Goal: Task Accomplishment & Management: Use online tool/utility

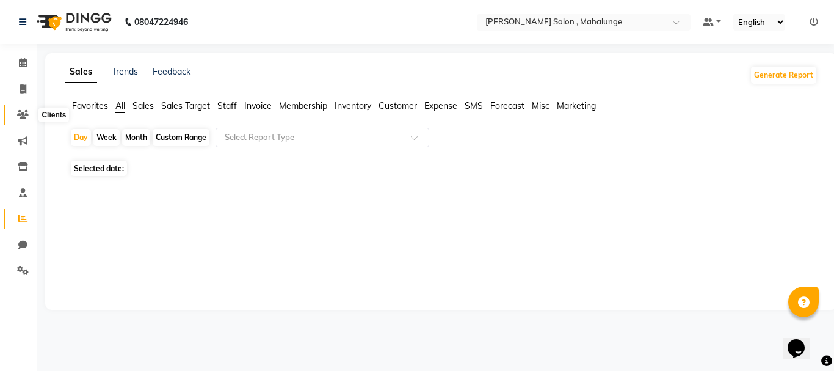
click at [24, 114] on icon at bounding box center [23, 114] width 12 height 9
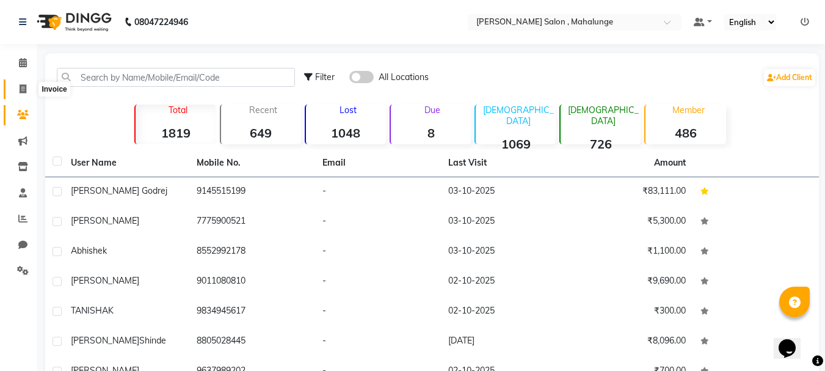
click at [27, 85] on span at bounding box center [22, 89] width 21 height 14
select select "7250"
select select "service"
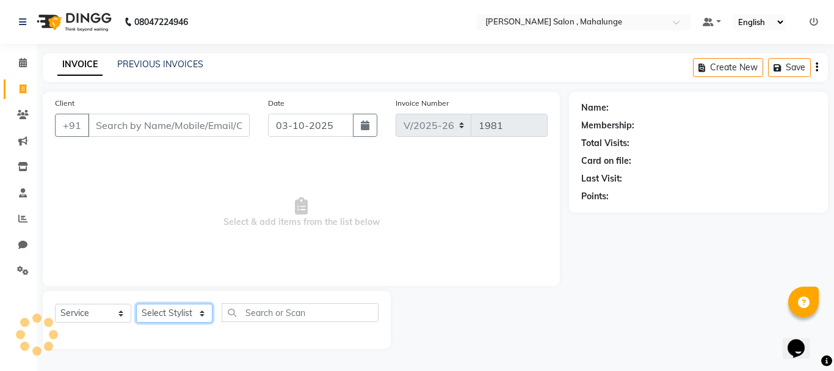
click at [191, 313] on select "Select Stylist" at bounding box center [174, 312] width 76 height 19
click at [272, 244] on span "Select & add items from the list below" at bounding box center [301, 212] width 493 height 122
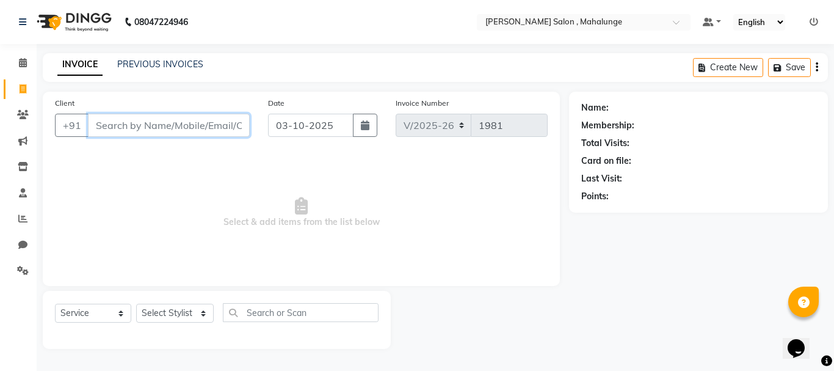
click at [212, 132] on input "Client" at bounding box center [169, 125] width 162 height 23
type input "8"
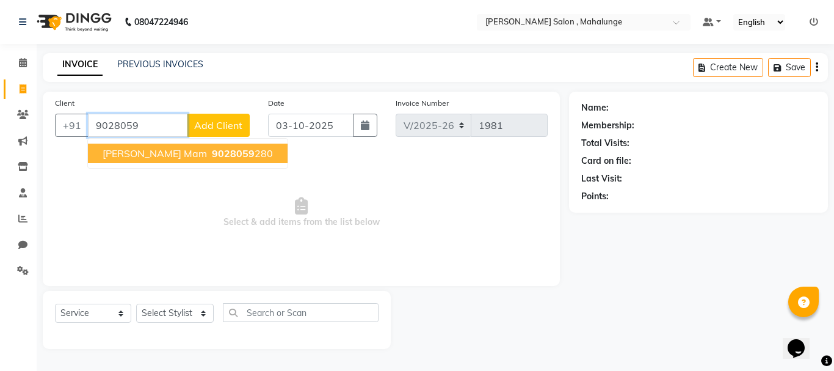
click at [219, 150] on ngb-highlight "9028059 280" at bounding box center [241, 153] width 64 height 12
click at [219, 150] on div "Client [PHONE_NUMBER] [PERSON_NAME] mam 9028059 280 Add Client Date [DATE] Invo…" at bounding box center [301, 189] width 517 height 194
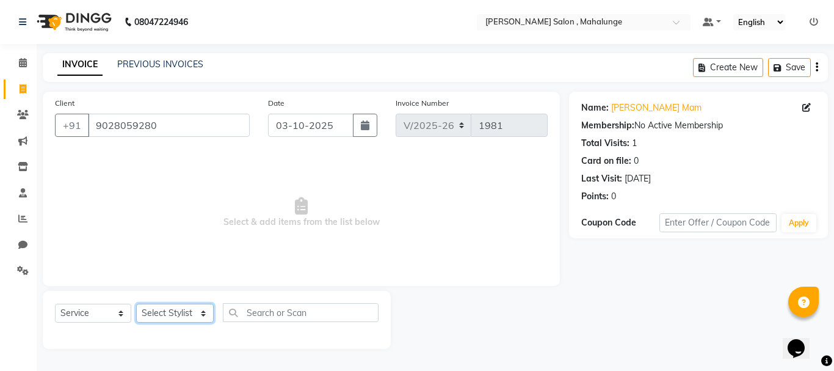
click at [186, 318] on select "Select Stylist admin godrej [PERSON_NAME] [PERSON_NAME] [PERSON_NAME] [PERSON_N…" at bounding box center [175, 312] width 78 height 19
click at [281, 252] on span "Select & add items from the list below" at bounding box center [301, 212] width 493 height 122
click at [175, 115] on input "9028059280" at bounding box center [169, 125] width 162 height 23
click at [172, 133] on input "9028059280" at bounding box center [169, 125] width 162 height 23
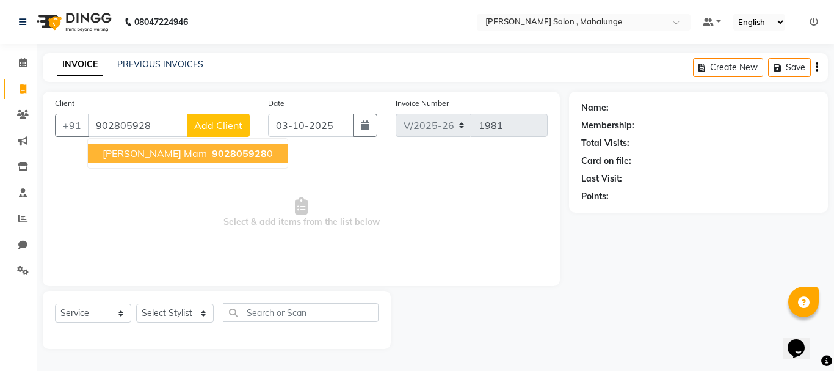
click at [206, 216] on span "Select & add items from the list below" at bounding box center [301, 212] width 493 height 122
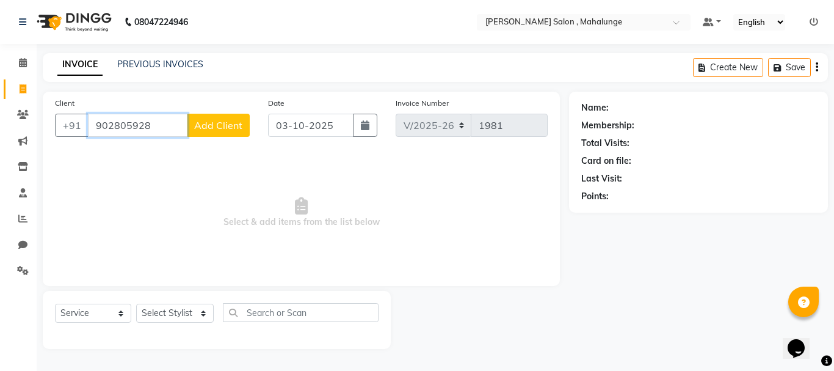
click at [153, 121] on input "902805928" at bounding box center [138, 125] width 100 height 23
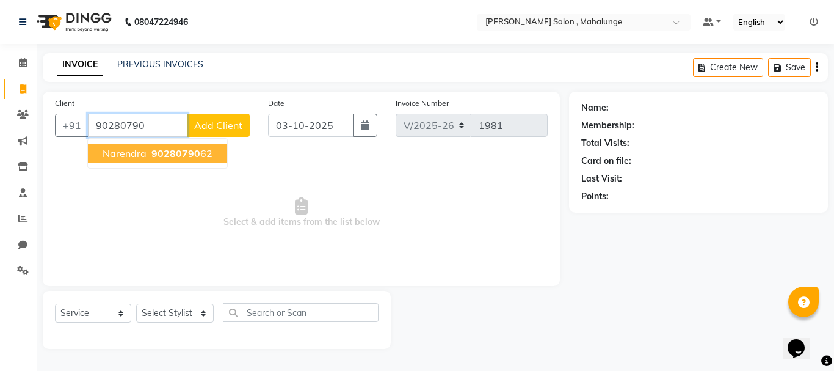
click at [191, 152] on span "90280790" at bounding box center [175, 153] width 49 height 12
type input "9028079062"
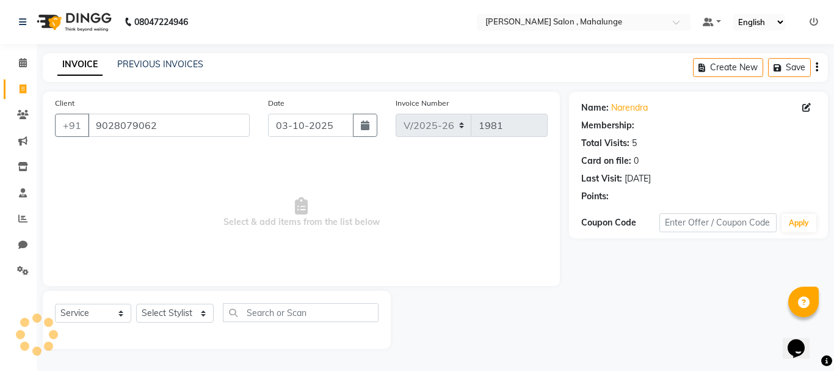
select select "1: Object"
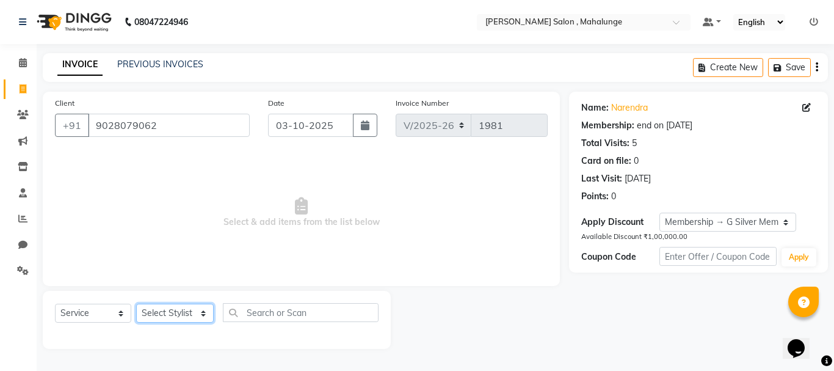
click at [188, 315] on select "Select Stylist admin godrej [PERSON_NAME] [PERSON_NAME] [PERSON_NAME] [PERSON_N…" at bounding box center [175, 312] width 78 height 19
select select "63865"
click at [136, 303] on select "Select Stylist admin godrej [PERSON_NAME] [PERSON_NAME] [PERSON_NAME] [PERSON_N…" at bounding box center [175, 312] width 78 height 19
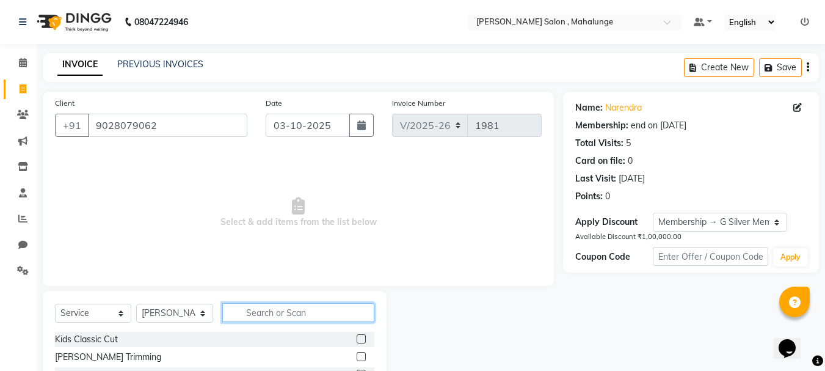
click at [268, 318] on input "text" at bounding box center [298, 312] width 152 height 19
type input "full ri"
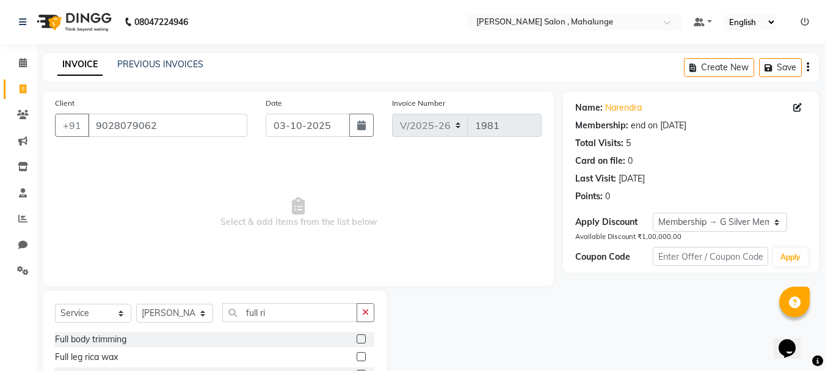
click at [363, 357] on label at bounding box center [361, 356] width 9 height 9
click at [363, 357] on input "checkbox" at bounding box center [361, 357] width 8 height 8
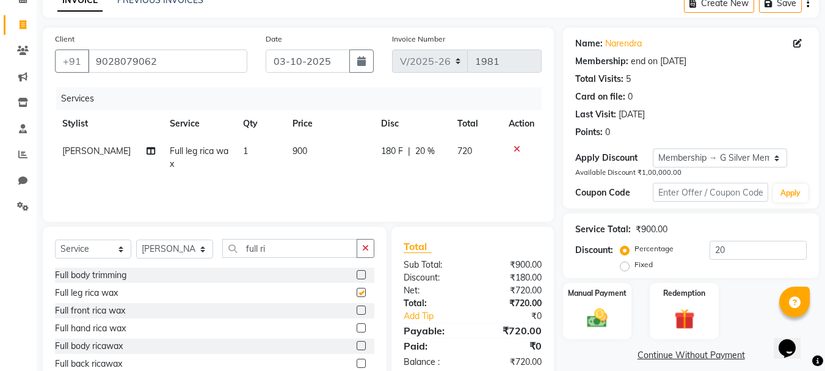
checkbox input "false"
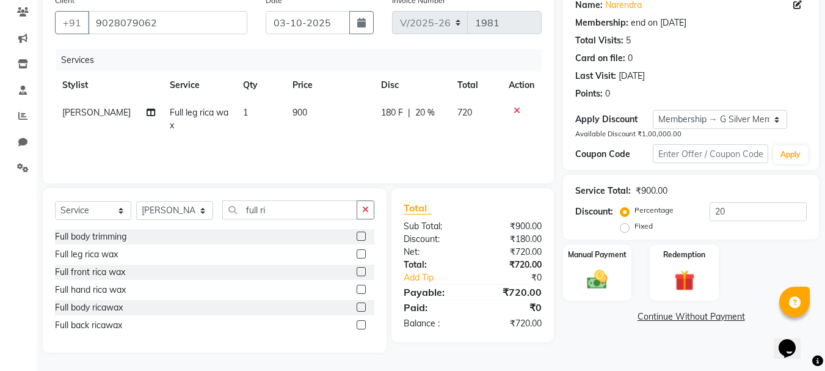
click at [360, 288] on label at bounding box center [361, 289] width 9 height 9
click at [360, 288] on input "checkbox" at bounding box center [361, 290] width 8 height 8
checkbox input "true"
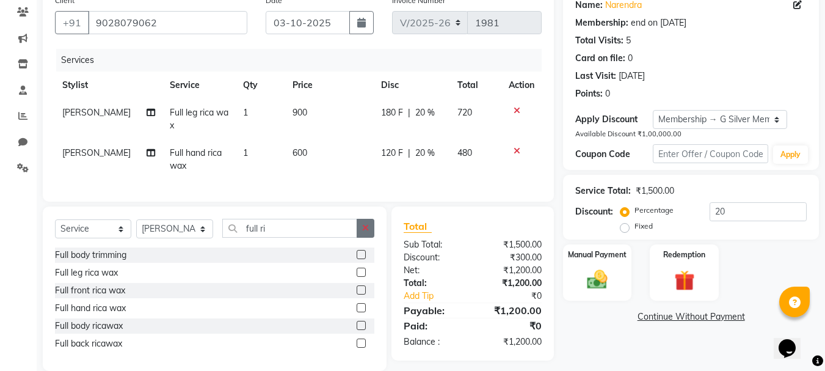
click at [366, 232] on icon "button" at bounding box center [365, 227] width 7 height 9
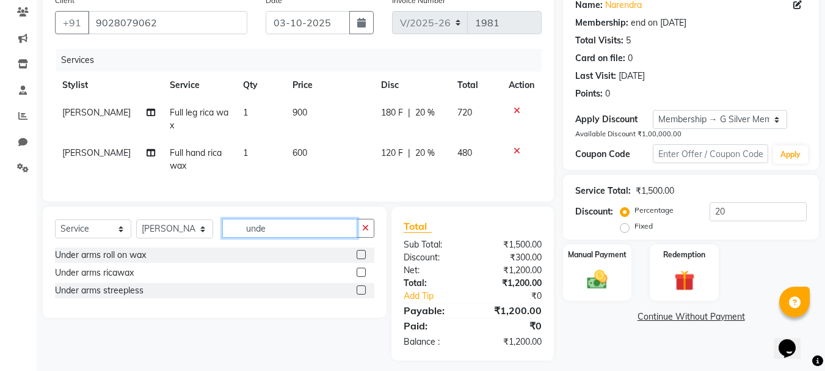
type input "unde"
drag, startPoint x: 360, startPoint y: 299, endPoint x: 362, endPoint y: 280, distance: 19.7
click at [360, 294] on label at bounding box center [361, 289] width 9 height 9
click at [360, 294] on input "checkbox" at bounding box center [361, 290] width 8 height 8
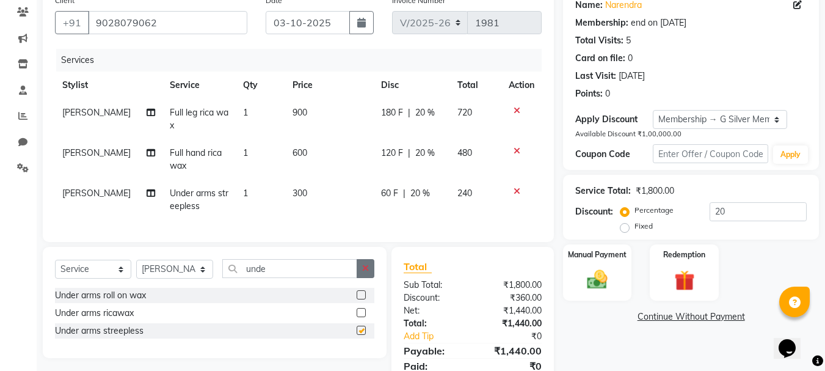
checkbox input "false"
click at [365, 272] on icon "button" at bounding box center [365, 268] width 7 height 9
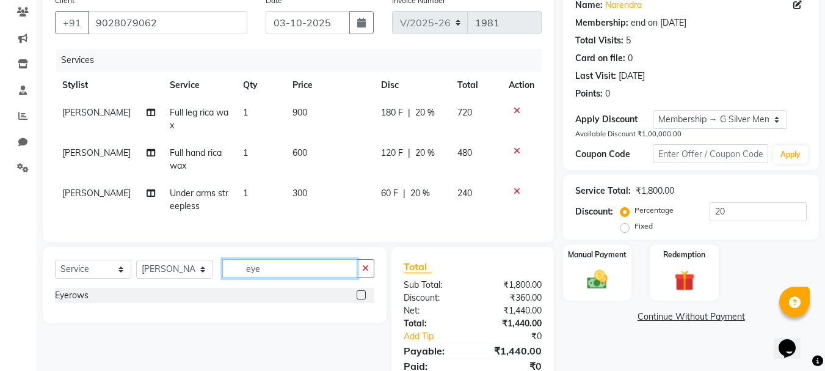
type input "eye"
click at [360, 299] on label at bounding box center [361, 294] width 9 height 9
click at [360, 299] on input "checkbox" at bounding box center [361, 295] width 8 height 8
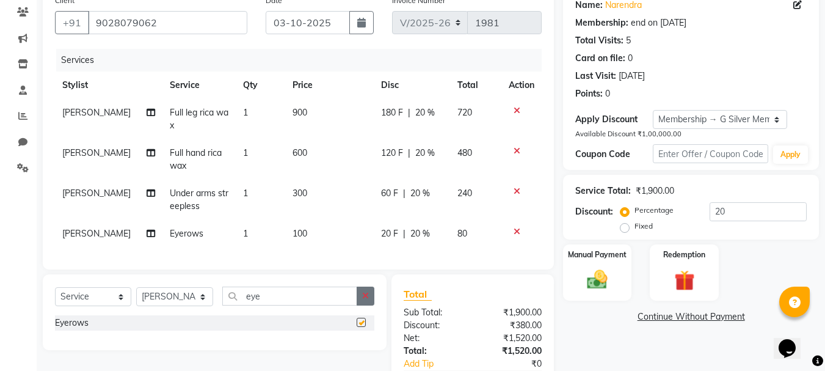
checkbox input "false"
click at [365, 300] on button "button" at bounding box center [366, 295] width 18 height 19
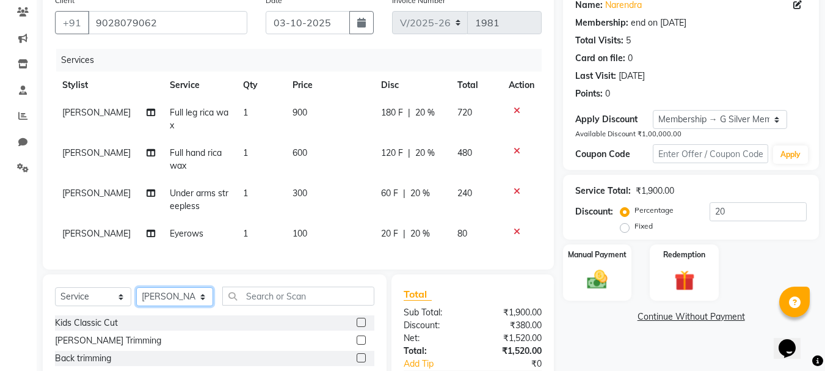
click at [189, 306] on select "Select Stylist admin godrej [PERSON_NAME] [PERSON_NAME] [PERSON_NAME] [PERSON_N…" at bounding box center [174, 296] width 77 height 19
select select "66814"
click at [136, 296] on select "Select Stylist admin godrej [PERSON_NAME] [PERSON_NAME] [PERSON_NAME] [PERSON_N…" at bounding box center [174, 296] width 77 height 19
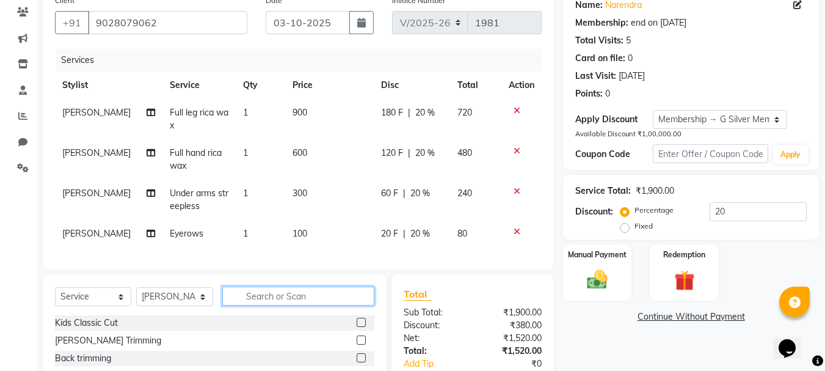
click at [315, 305] on input "text" at bounding box center [298, 295] width 152 height 19
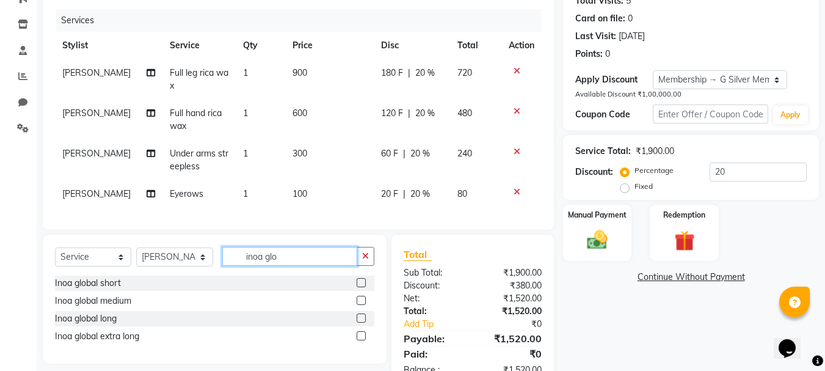
scroll to position [164, 0]
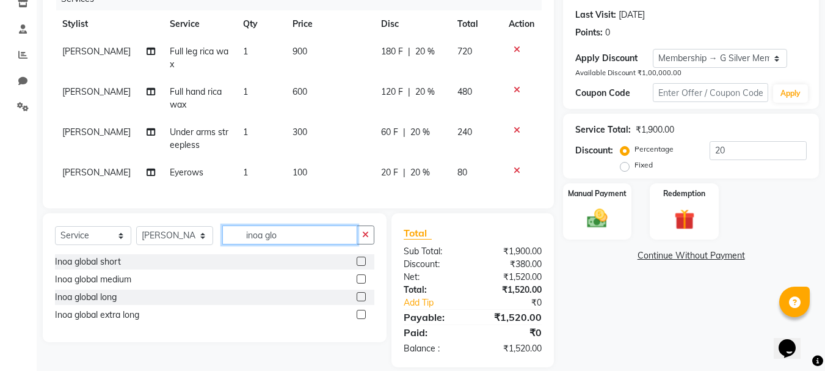
type input "inoa glo"
click at [361, 283] on label at bounding box center [361, 278] width 9 height 9
click at [361, 283] on input "checkbox" at bounding box center [361, 279] width 8 height 8
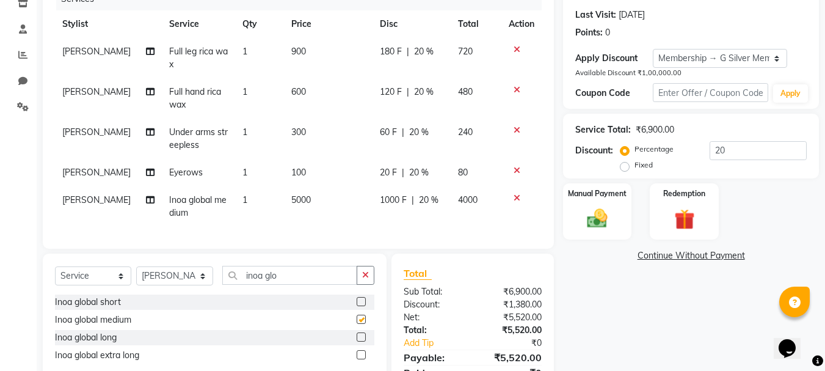
checkbox input "false"
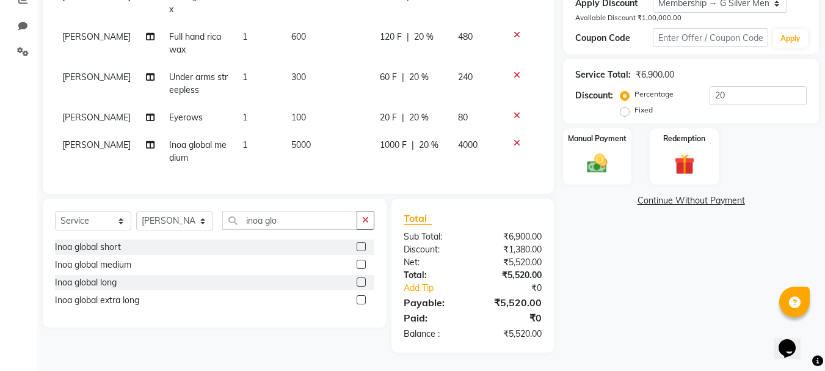
scroll to position [228, 0]
click at [365, 220] on icon "button" at bounding box center [365, 220] width 7 height 9
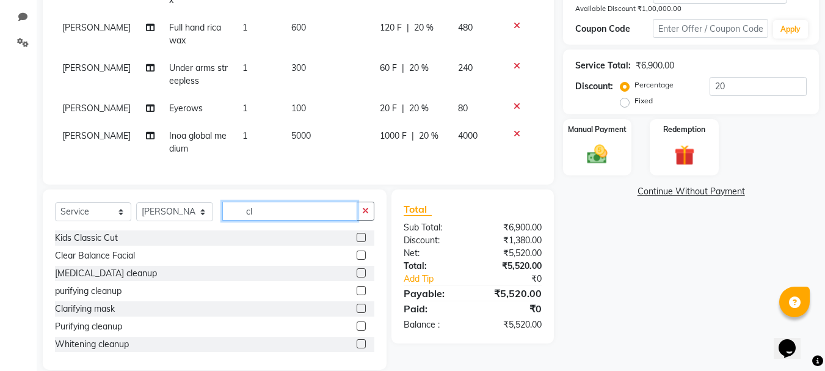
type input "c"
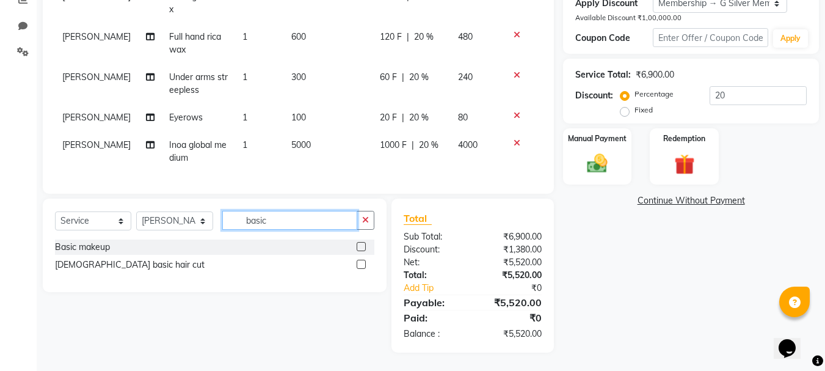
type input "basic"
click at [363, 264] on label at bounding box center [361, 264] width 9 height 9
click at [363, 264] on input "checkbox" at bounding box center [361, 265] width 8 height 8
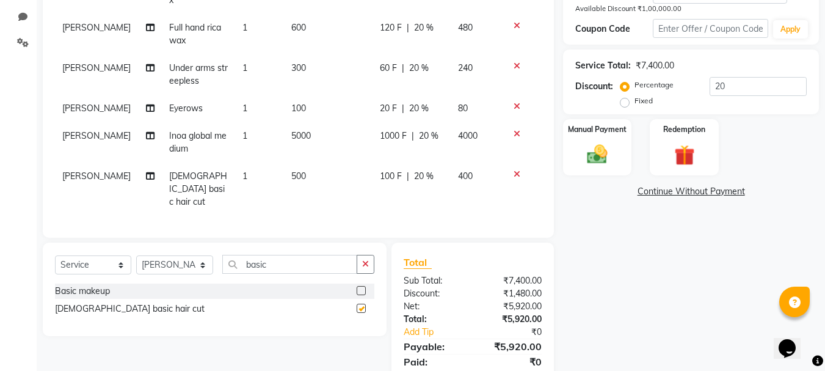
checkbox input "false"
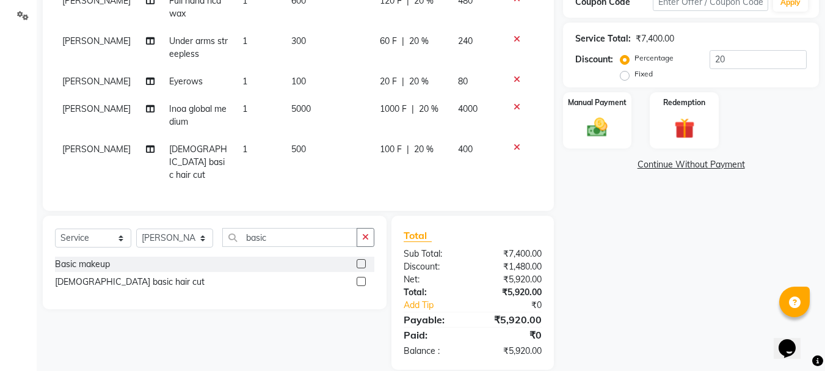
scroll to position [268, 0]
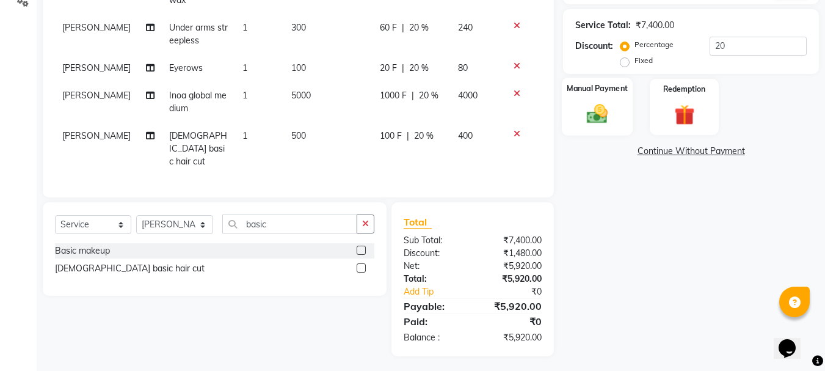
click at [598, 109] on img at bounding box center [597, 114] width 34 height 24
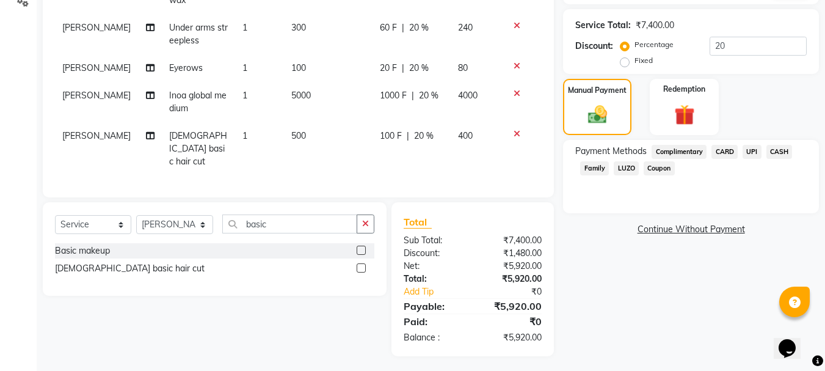
click at [758, 156] on span "UPI" at bounding box center [752, 152] width 19 height 14
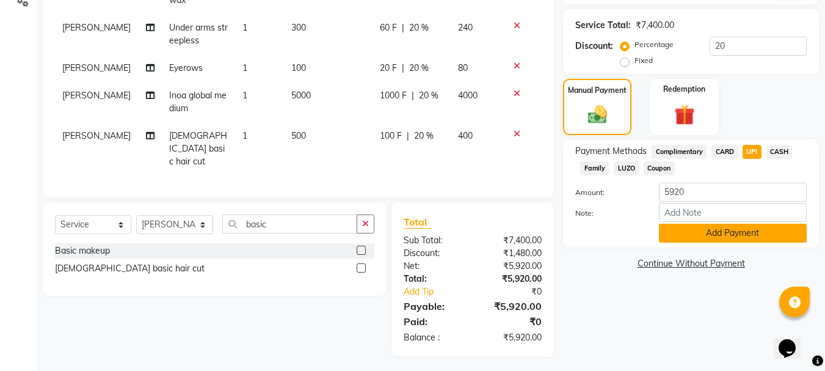
click at [742, 235] on button "Add Payment" at bounding box center [733, 232] width 148 height 19
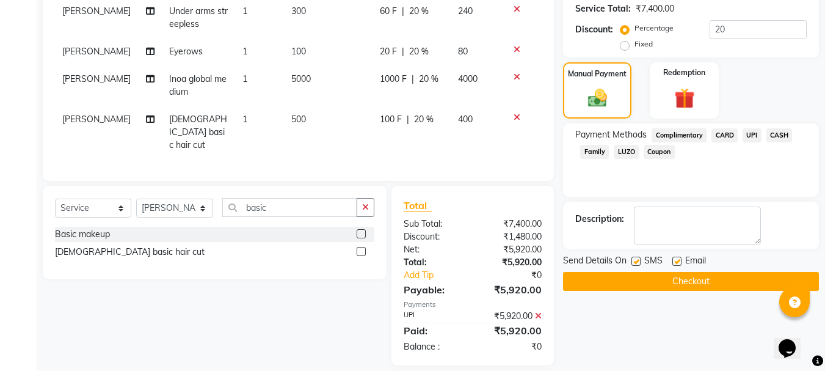
scroll to position [294, 0]
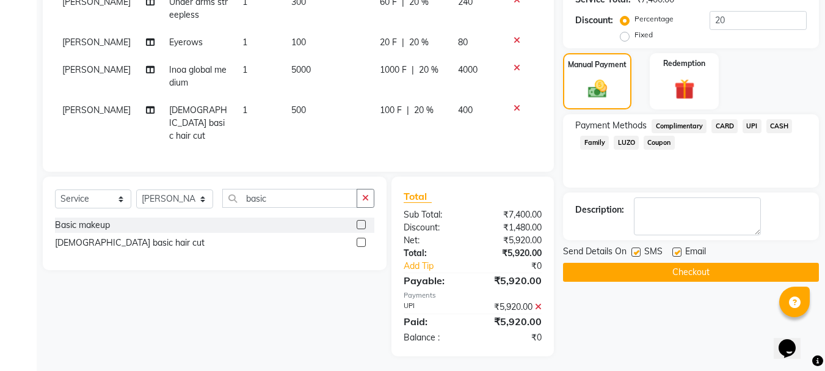
click at [706, 275] on button "Checkout" at bounding box center [691, 272] width 256 height 19
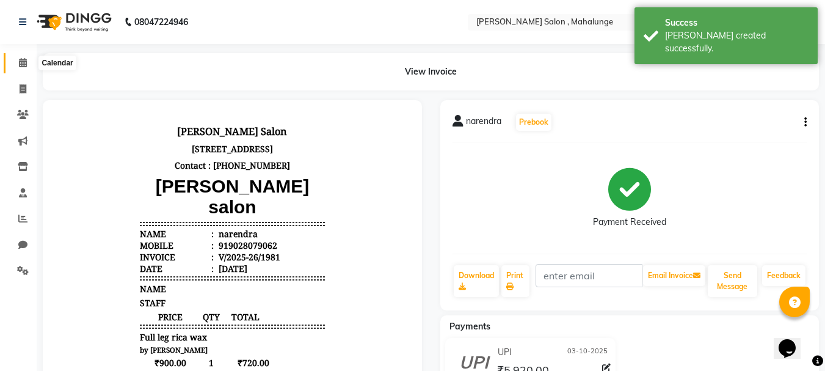
click at [19, 62] on icon at bounding box center [23, 62] width 8 height 9
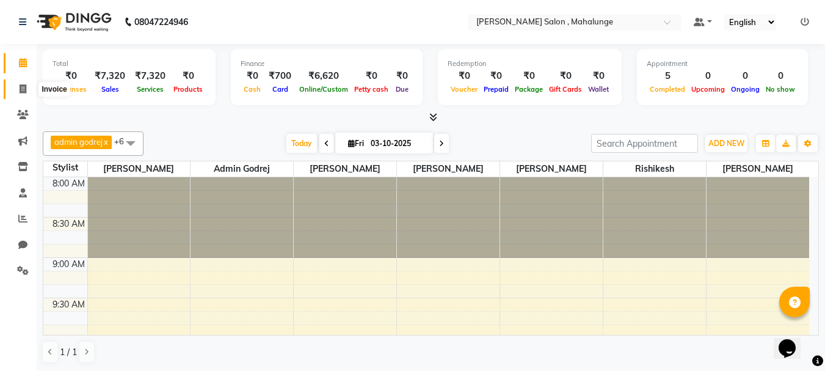
click at [21, 91] on icon at bounding box center [23, 88] width 7 height 9
select select "7250"
select select "service"
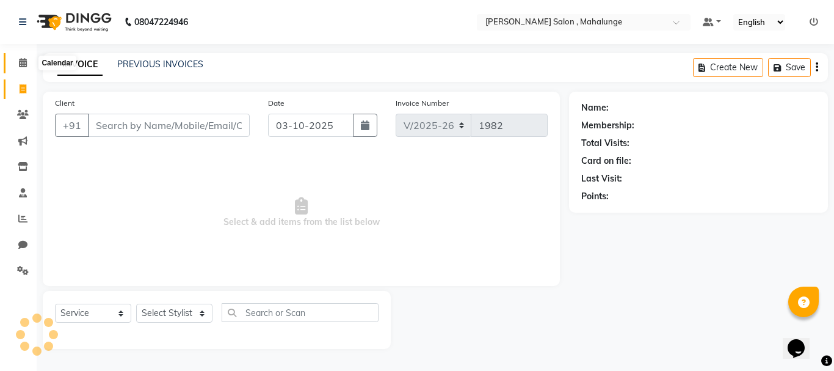
click at [31, 64] on span at bounding box center [22, 63] width 21 height 14
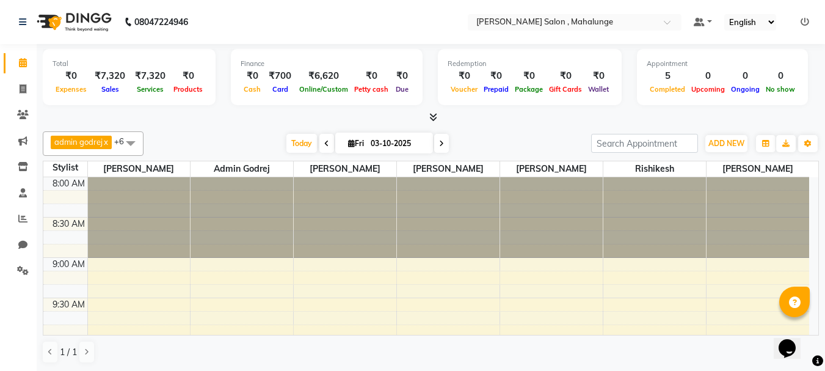
click at [434, 115] on icon at bounding box center [433, 116] width 8 height 9
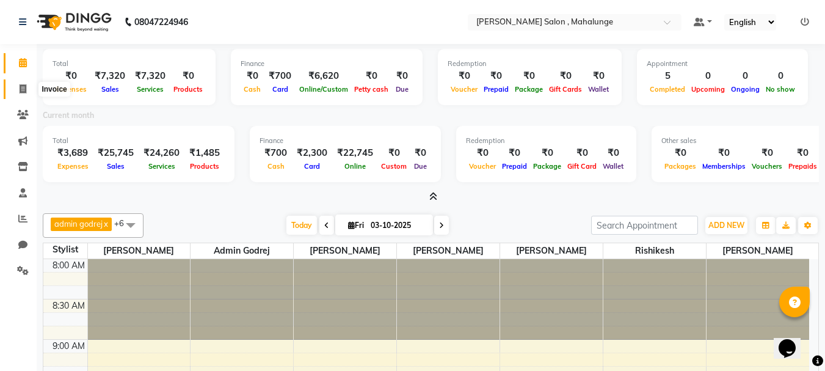
click at [20, 93] on span at bounding box center [22, 89] width 21 height 14
select select "7250"
select select "service"
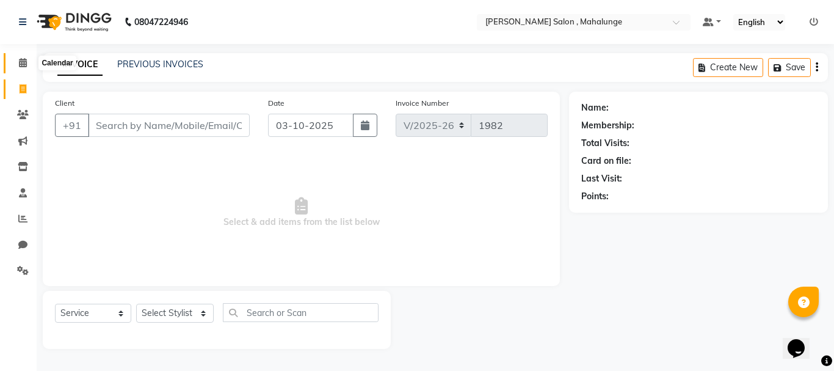
click at [19, 61] on icon at bounding box center [23, 62] width 8 height 9
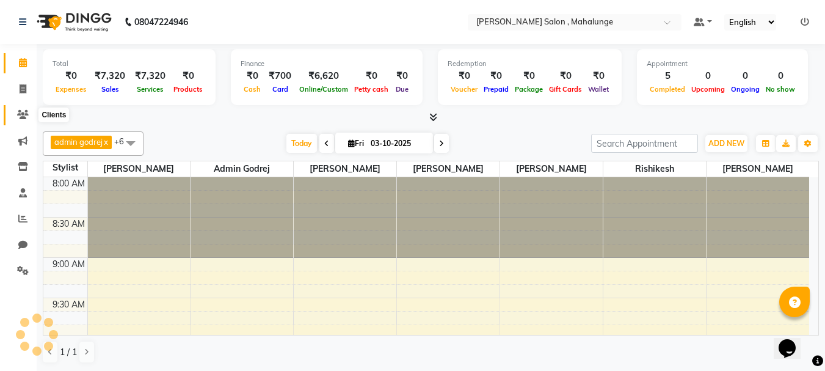
click at [24, 117] on icon at bounding box center [23, 114] width 12 height 9
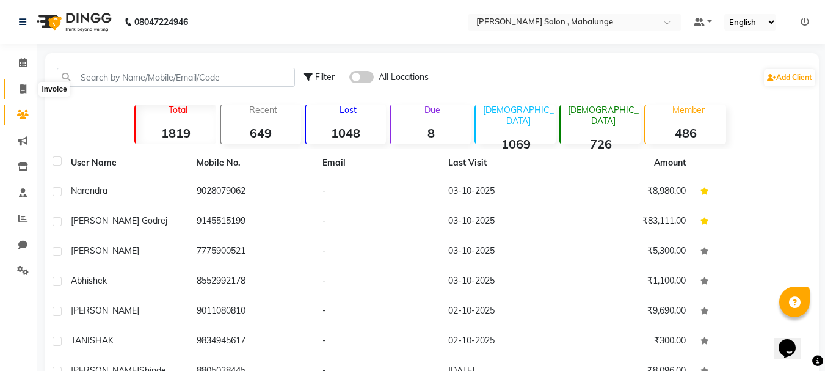
click at [26, 87] on icon at bounding box center [23, 88] width 7 height 9
select select "7250"
select select "service"
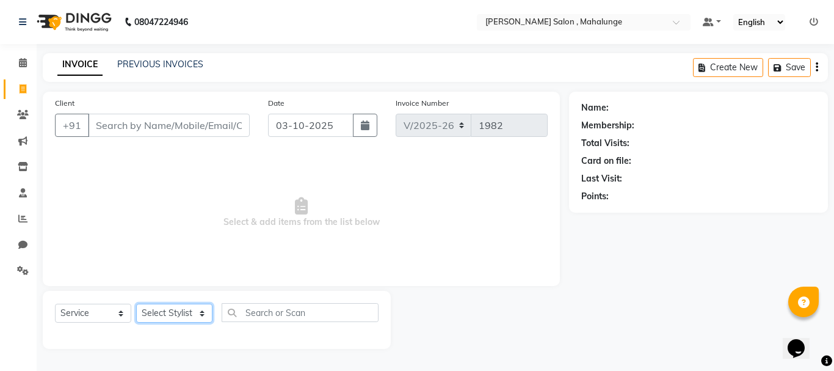
click at [164, 313] on select "Select Stylist" at bounding box center [174, 312] width 76 height 19
select select "66814"
click at [136, 303] on select "Select Stylist admin godrej [PERSON_NAME] [PERSON_NAME] [PERSON_NAME] [PERSON_N…" at bounding box center [175, 312] width 78 height 19
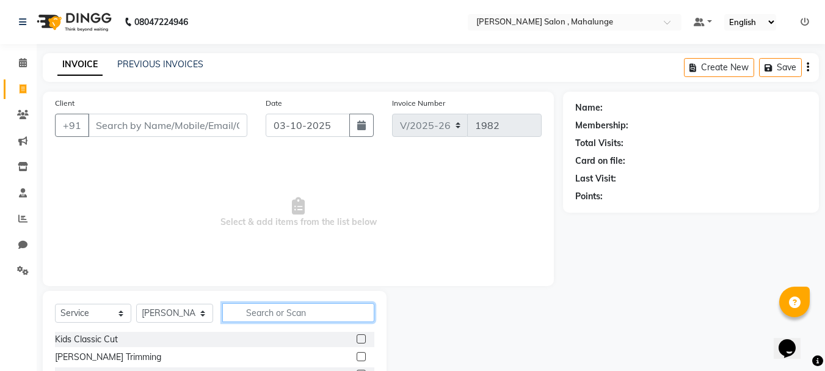
click at [256, 315] on input "text" at bounding box center [298, 312] width 152 height 19
type input "h"
type input "l"
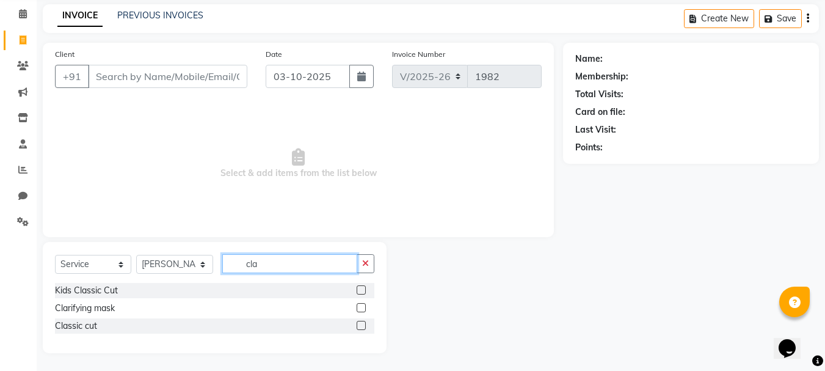
scroll to position [49, 0]
type input "cla"
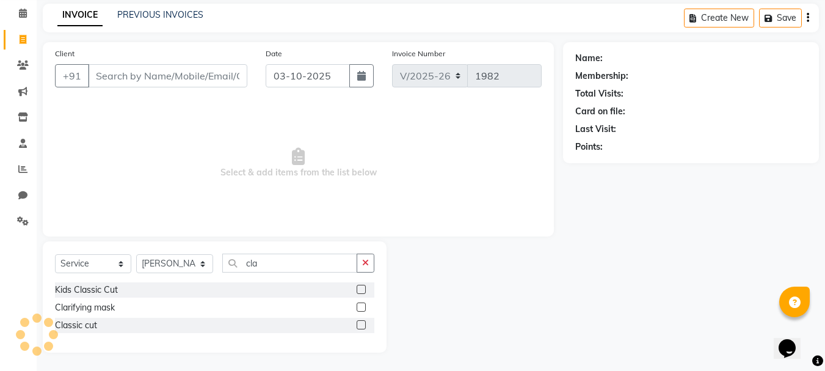
click at [358, 321] on label at bounding box center [361, 324] width 9 height 9
click at [358, 321] on input "checkbox" at bounding box center [361, 325] width 8 height 8
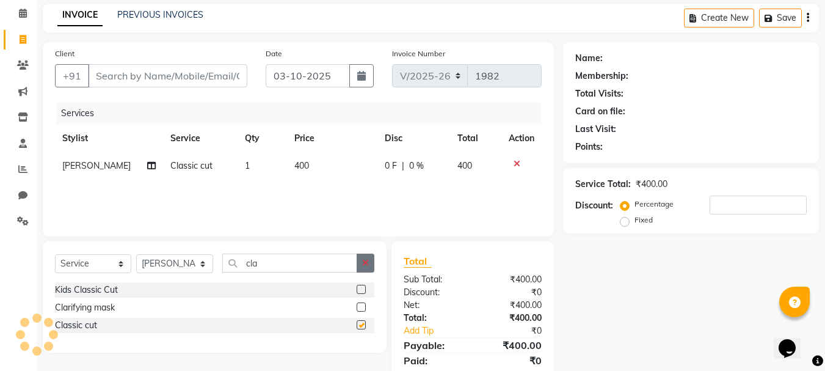
checkbox input "false"
click at [361, 261] on button "button" at bounding box center [366, 262] width 18 height 19
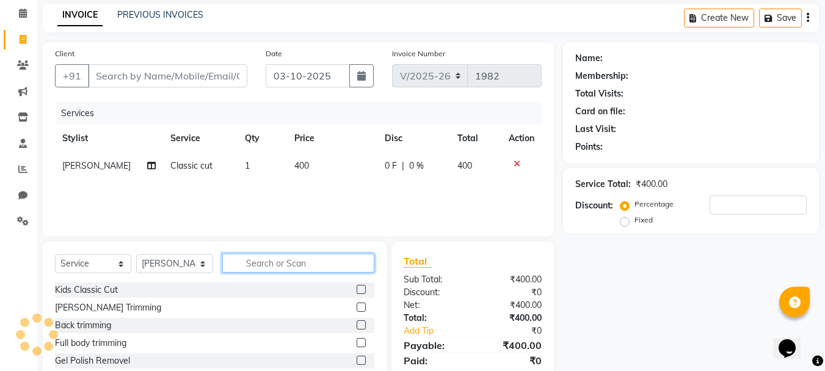
click at [347, 268] on input "text" at bounding box center [298, 262] width 152 height 19
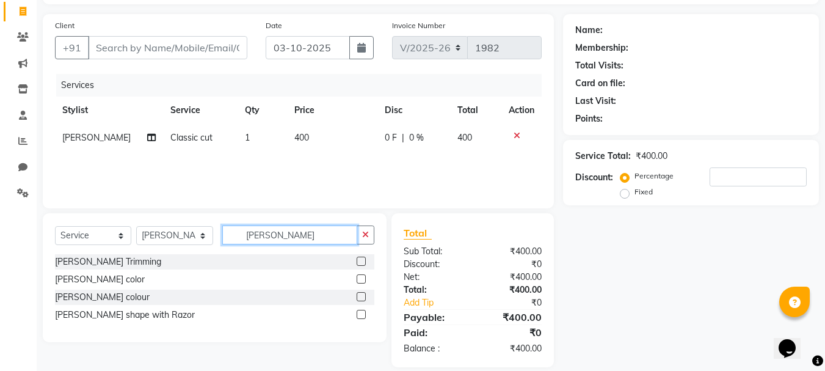
scroll to position [92, 0]
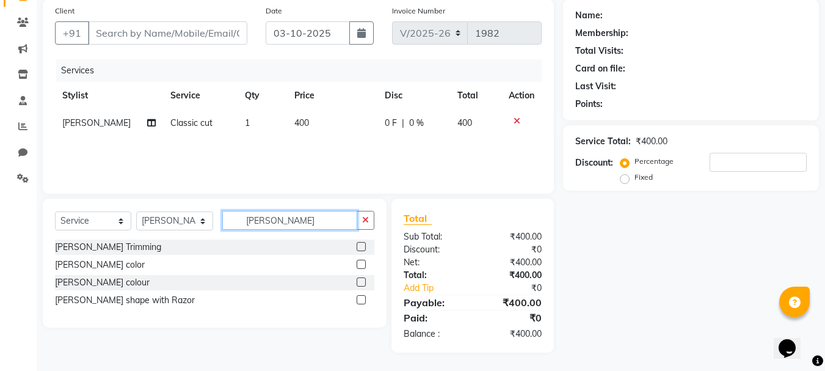
type input "[PERSON_NAME]"
click at [359, 296] on label at bounding box center [361, 299] width 9 height 9
click at [359, 296] on input "checkbox" at bounding box center [361, 300] width 8 height 8
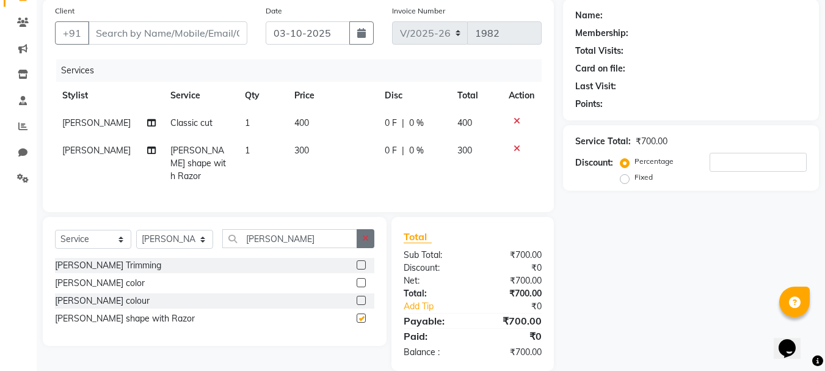
checkbox input "false"
drag, startPoint x: 360, startPoint y: 239, endPoint x: 237, endPoint y: 172, distance: 140.4
click at [360, 241] on button "button" at bounding box center [366, 238] width 18 height 19
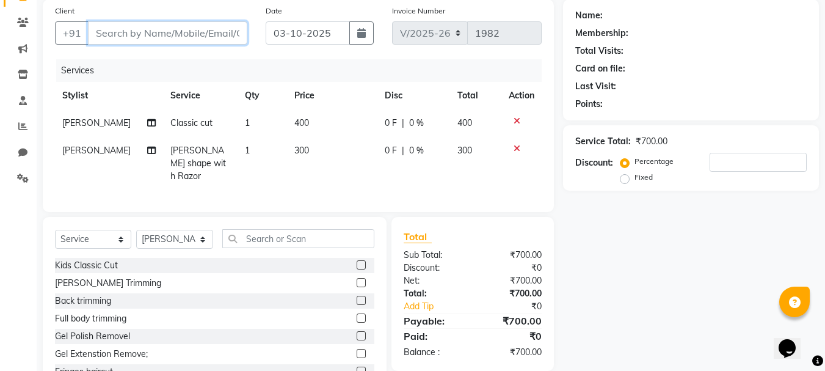
drag, startPoint x: 126, startPoint y: 34, endPoint x: 140, endPoint y: 57, distance: 28.0
click at [126, 33] on input "Client" at bounding box center [167, 32] width 159 height 23
type input "9"
type input "0"
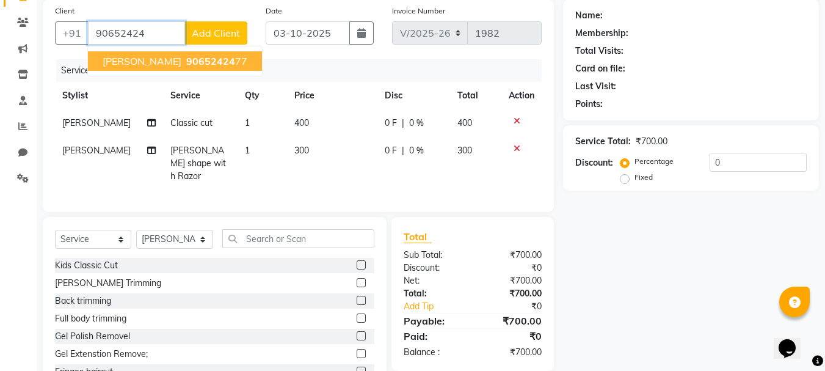
click at [174, 57] on button "[PERSON_NAME] 90652424 77" at bounding box center [175, 61] width 174 height 20
type input "9065242477"
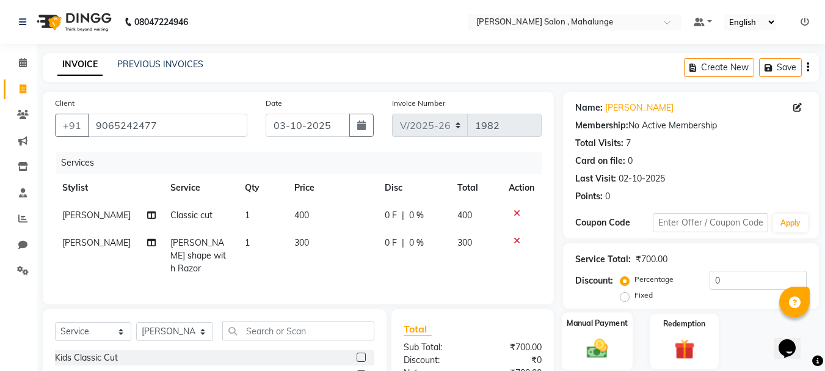
scroll to position [133, 0]
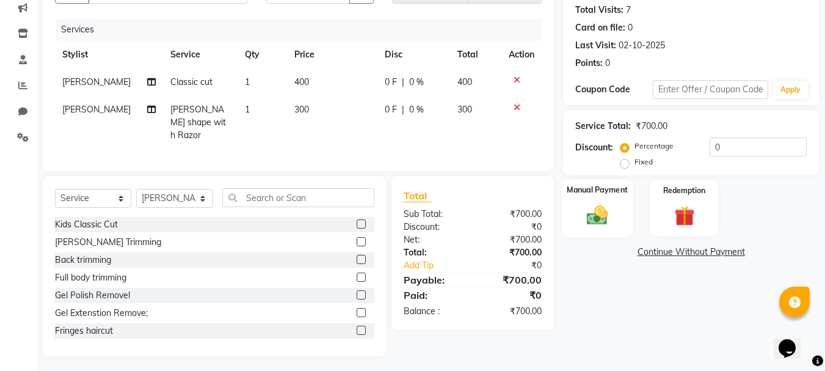
click at [611, 206] on img at bounding box center [597, 215] width 34 height 24
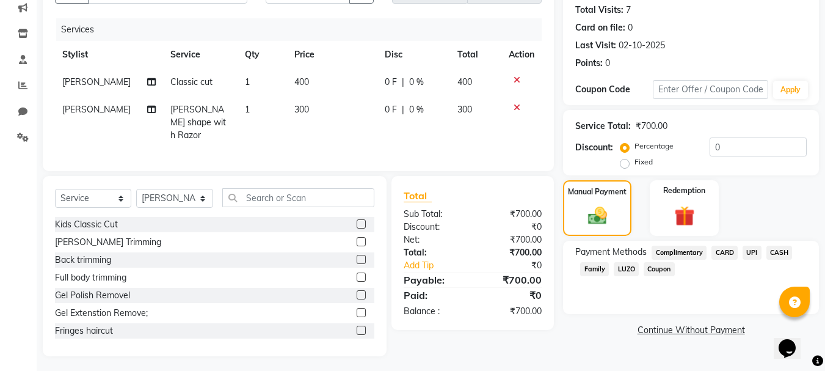
click at [753, 254] on span "UPI" at bounding box center [752, 252] width 19 height 14
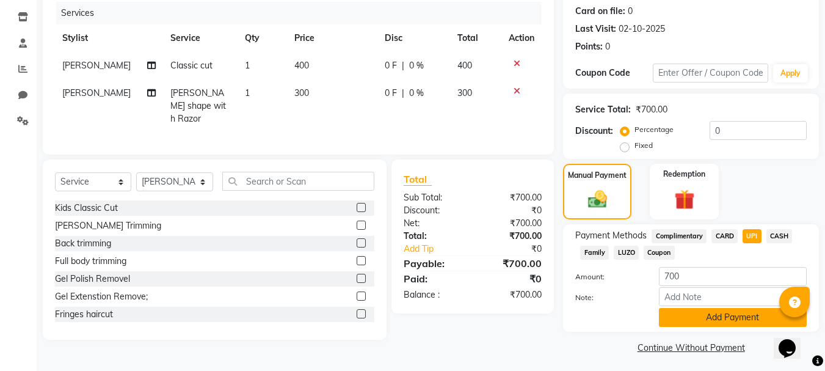
scroll to position [154, 0]
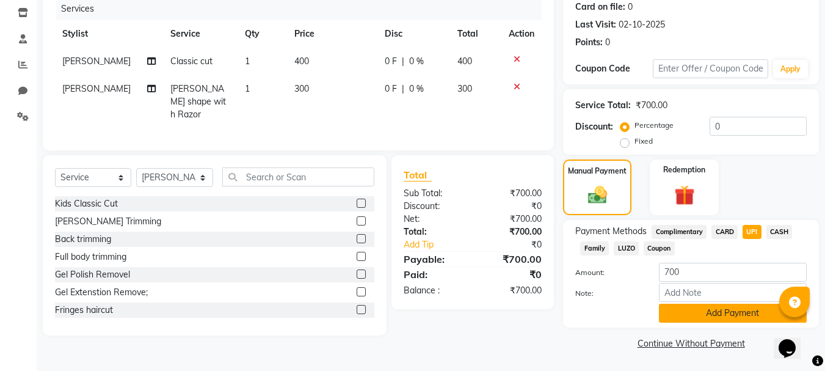
click at [730, 310] on button "Add Payment" at bounding box center [733, 312] width 148 height 19
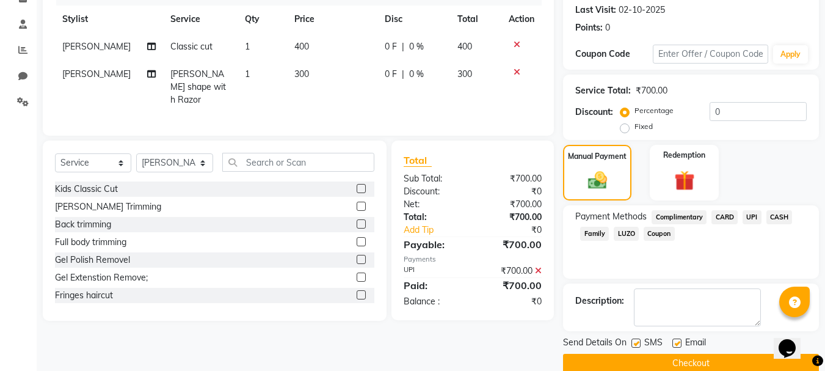
scroll to position [189, 0]
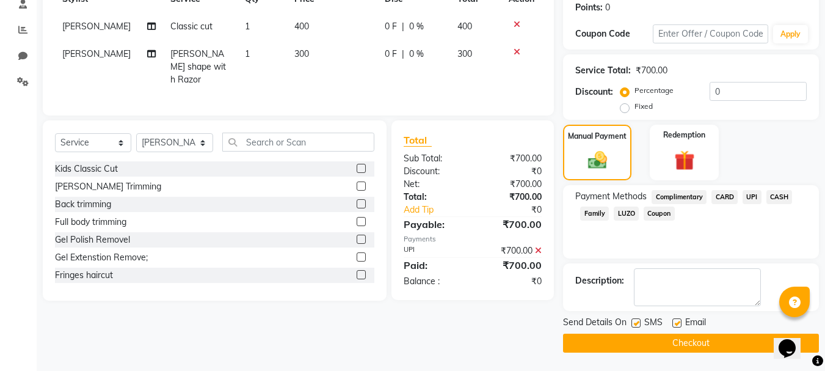
click at [631, 341] on button "Checkout" at bounding box center [691, 342] width 256 height 19
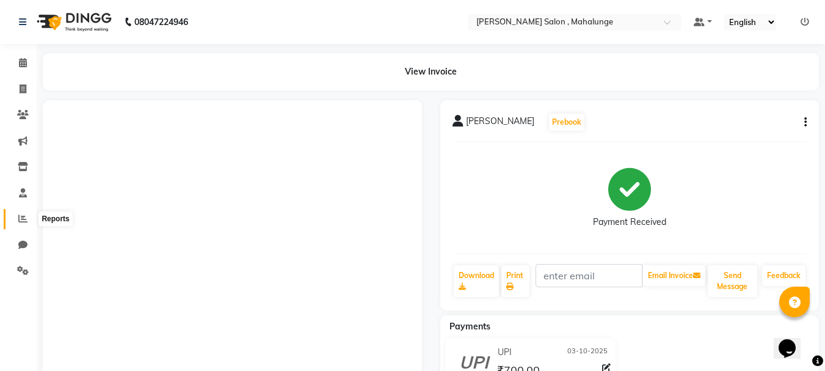
click at [21, 220] on icon at bounding box center [22, 218] width 9 height 9
